Goal: Transaction & Acquisition: Purchase product/service

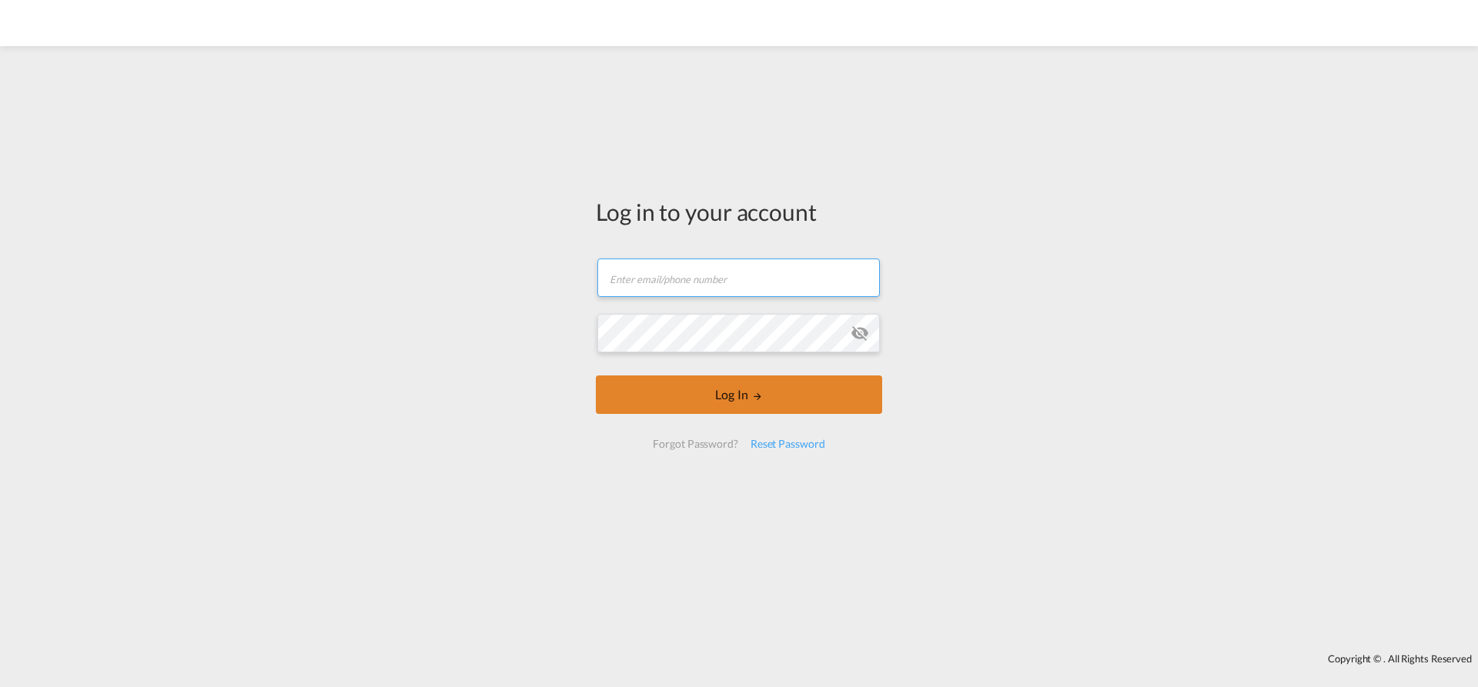
type input "[EMAIL_ADDRESS][PERSON_NAME][DOMAIN_NAME]"
click at [727, 393] on button "Log In" at bounding box center [739, 395] width 286 height 38
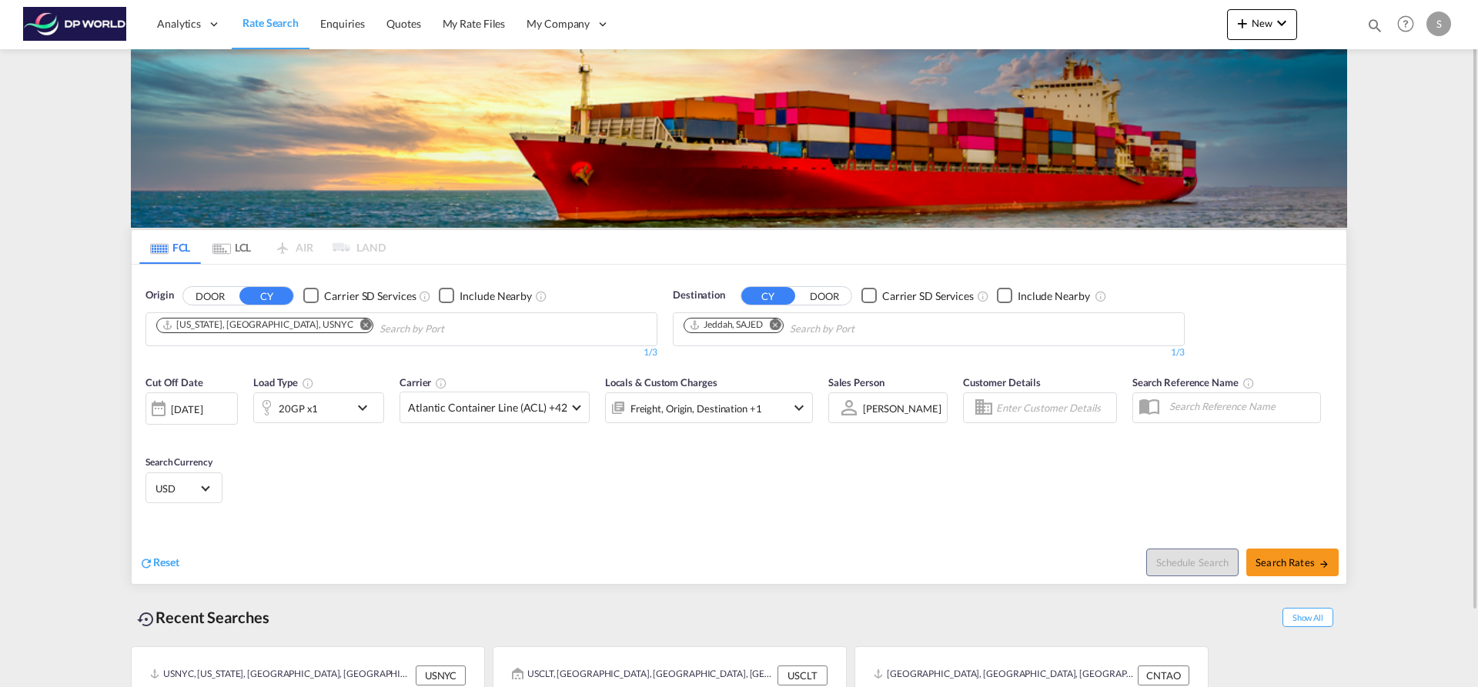
click at [360, 329] on md-icon "Remove" at bounding box center [366, 325] width 12 height 12
click at [279, 329] on input "Chips input." at bounding box center [229, 329] width 146 height 25
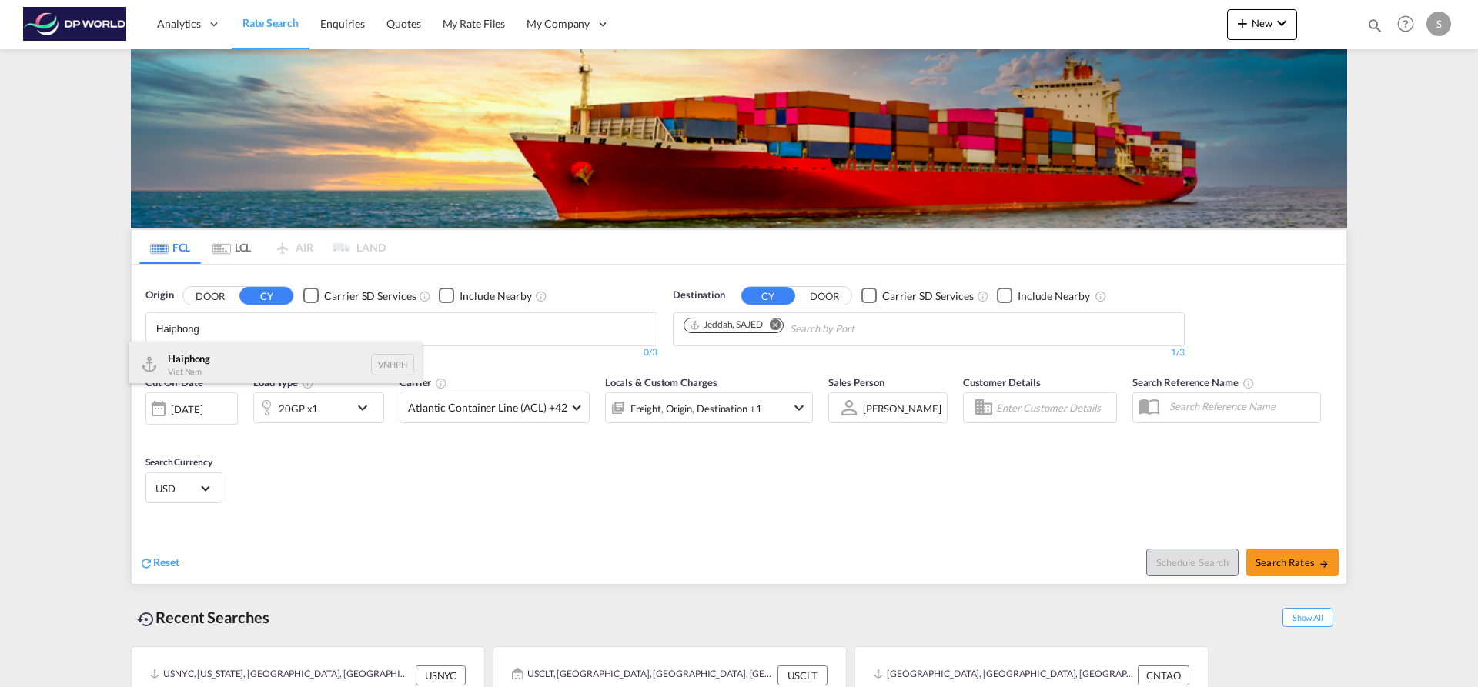
type input "Haiphong"
click at [262, 353] on div "Haiphong Viet Nam VNHPH" at bounding box center [275, 365] width 292 height 46
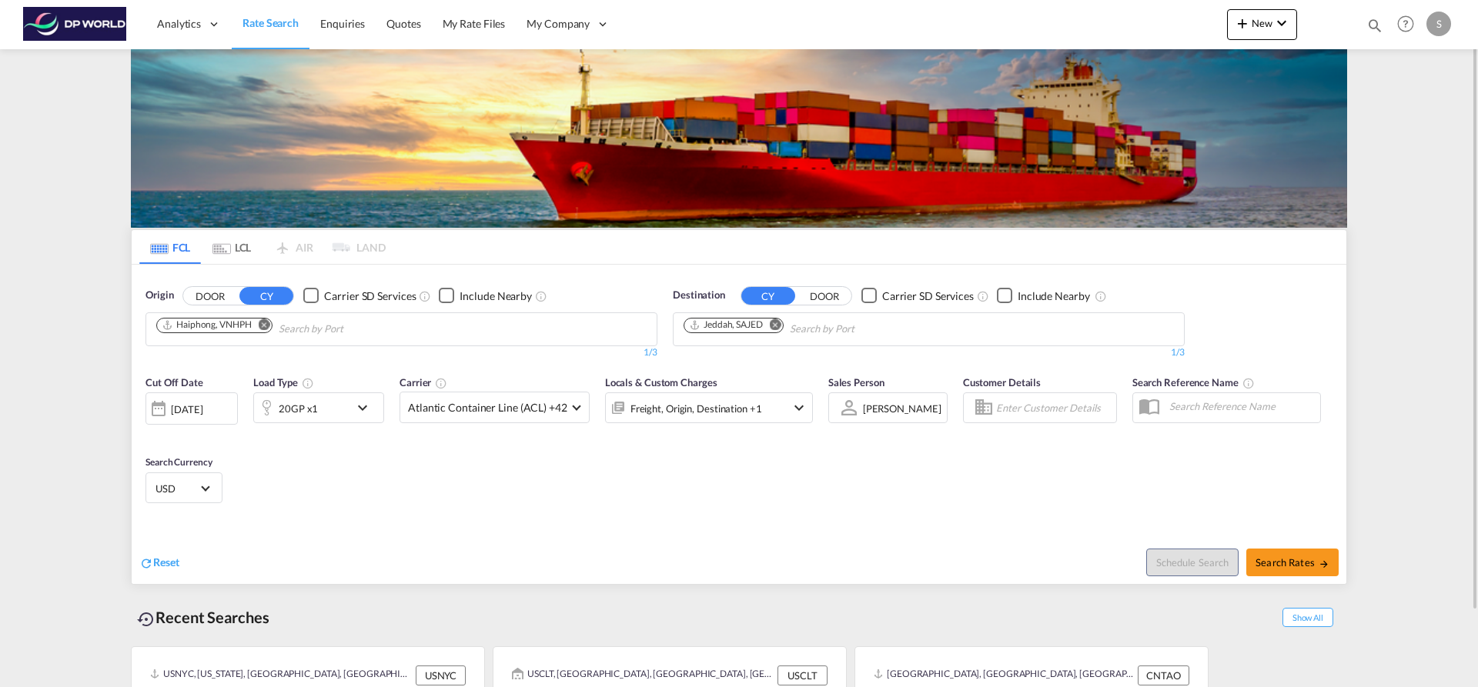
click at [777, 329] on md-icon "Remove" at bounding box center [776, 325] width 12 height 12
click at [777, 328] on input "Chips input." at bounding box center [756, 329] width 146 height 25
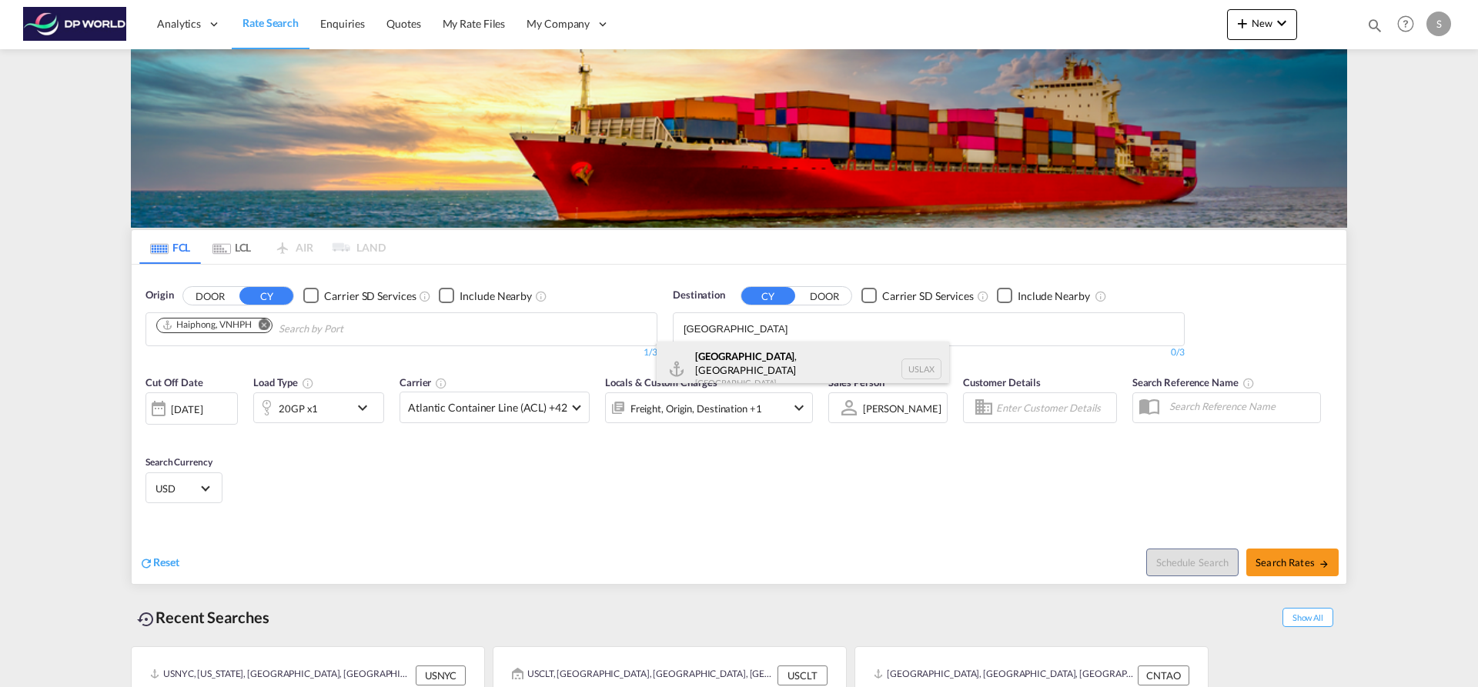
type input "[GEOGRAPHIC_DATA]"
click at [773, 363] on div "[GEOGRAPHIC_DATA] , [GEOGRAPHIC_DATA] [GEOGRAPHIC_DATA] USLAX" at bounding box center [803, 369] width 292 height 55
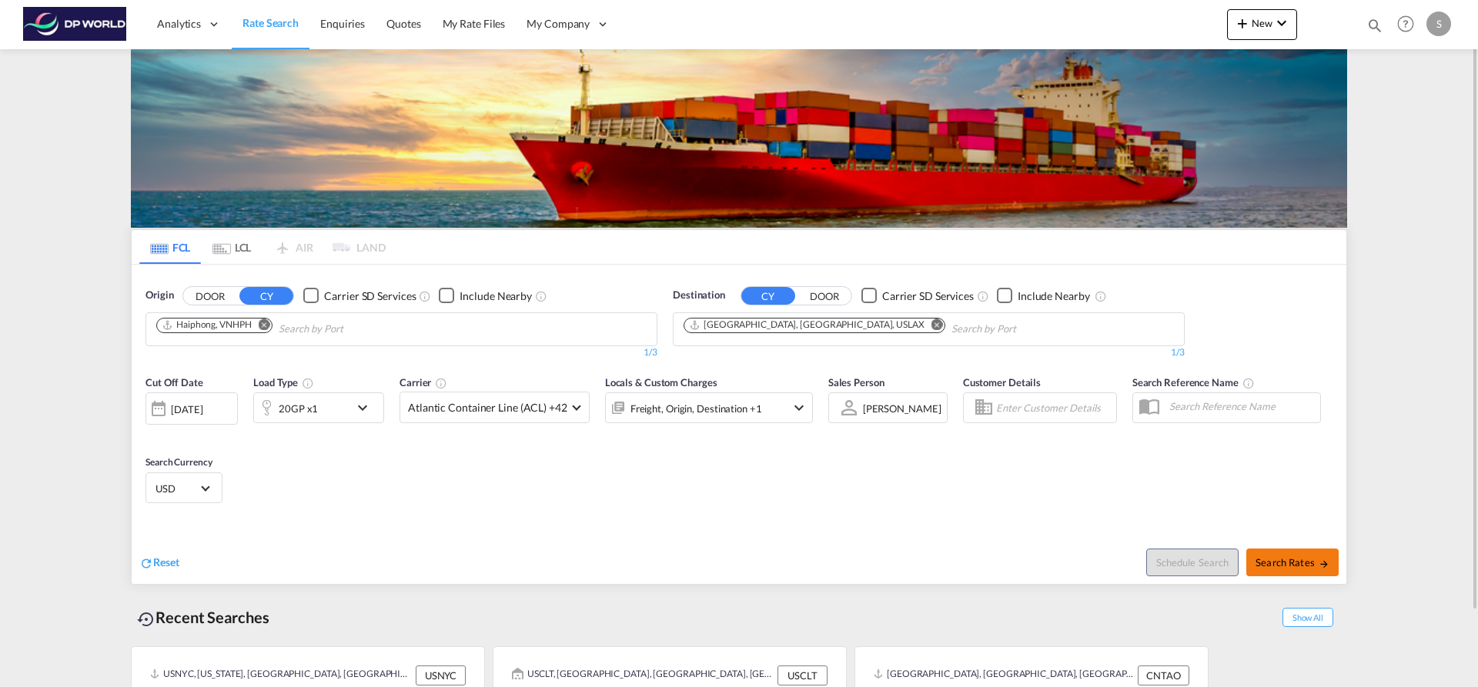
click at [1308, 556] on span "Search Rates" at bounding box center [1292, 562] width 74 height 12
type input "VNHPH to USLAX / [DATE]"
